Goal: Find contact information: Find contact information

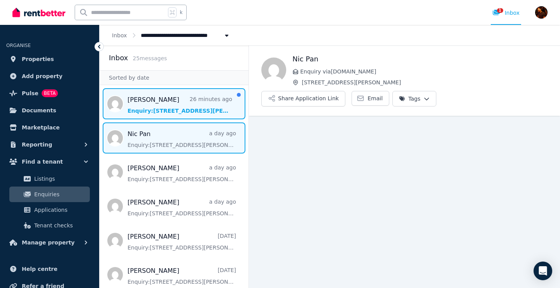
click at [181, 113] on span "Message list" at bounding box center [173, 103] width 149 height 31
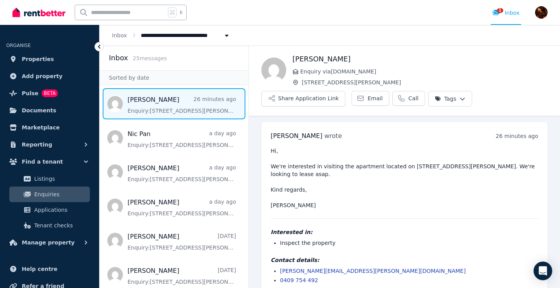
scroll to position [3, 0]
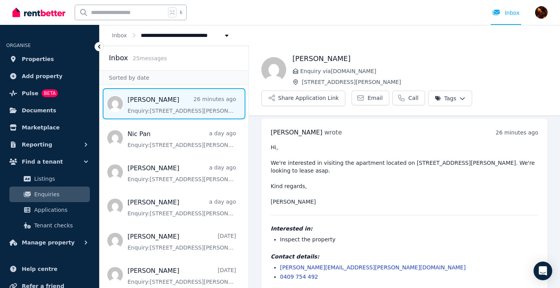
click at [365, 253] on div "Contact details: edgar.meier@swordagency.com 0409 754 492" at bounding box center [403, 267] width 267 height 28
drag, startPoint x: 364, startPoint y: 257, endPoint x: 315, endPoint y: 259, distance: 49.0
click at [315, 263] on li "edgar.meier@swordagency.com" at bounding box center [409, 267] width 258 height 8
copy link "swordagency.com"
click at [370, 263] on li "edgar.meier@swordagency.com" at bounding box center [409, 267] width 258 height 8
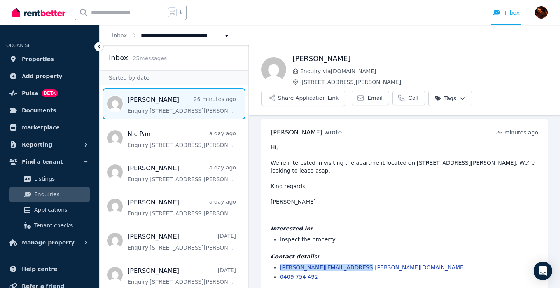
drag, startPoint x: 367, startPoint y: 259, endPoint x: 278, endPoint y: 259, distance: 89.0
click at [278, 263] on ul "edgar.meier@swordagency.com 0409 754 492" at bounding box center [403, 271] width 267 height 17
copy link "edgar.meier@swordagency.com"
